Goal: Task Accomplishment & Management: Use online tool/utility

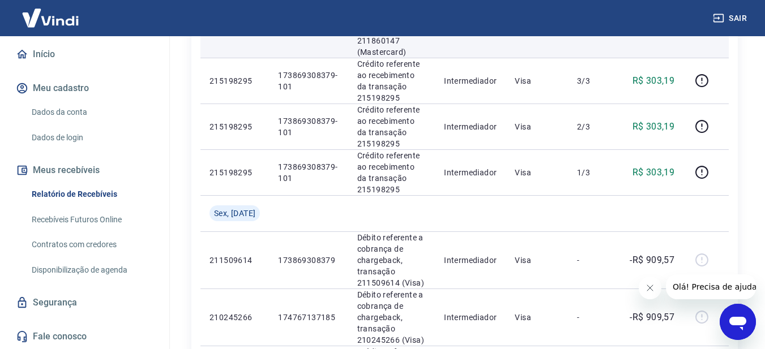
scroll to position [283, 0]
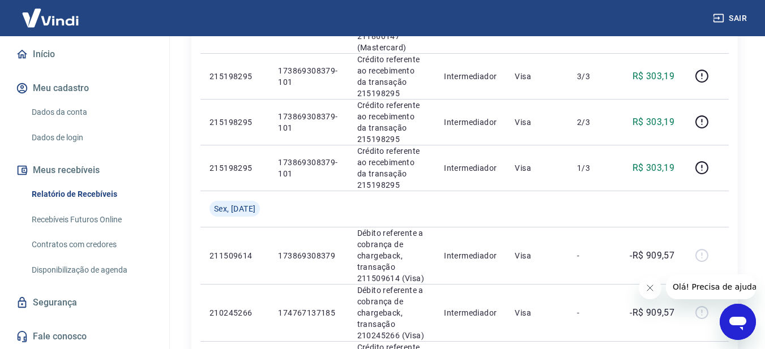
click at [69, 220] on link "Recebíveis Futuros Online" at bounding box center [91, 219] width 129 height 23
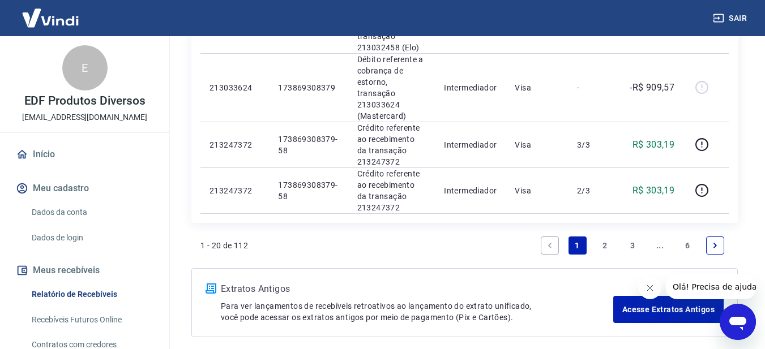
scroll to position [1235, 0]
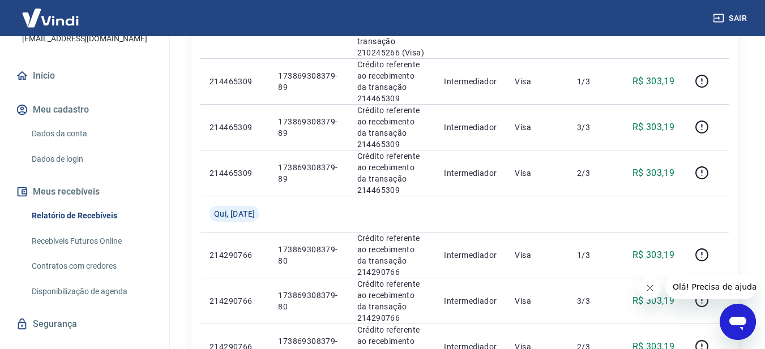
scroll to position [100, 0]
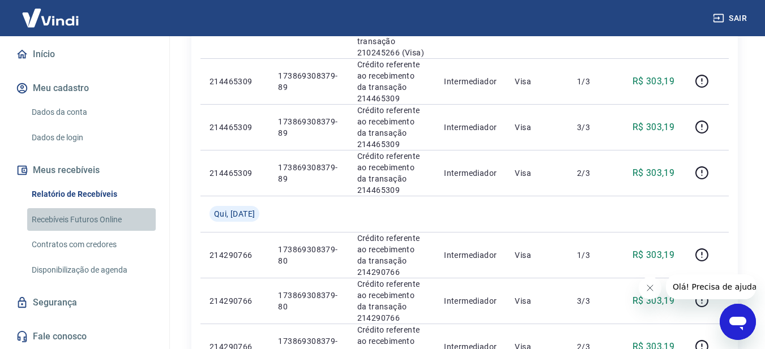
click at [107, 220] on link "Recebíveis Futuros Online" at bounding box center [91, 219] width 129 height 23
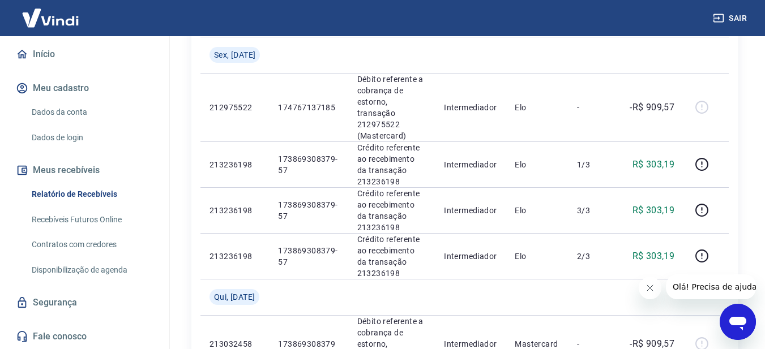
scroll to position [736, 0]
